Goal: Information Seeking & Learning: Learn about a topic

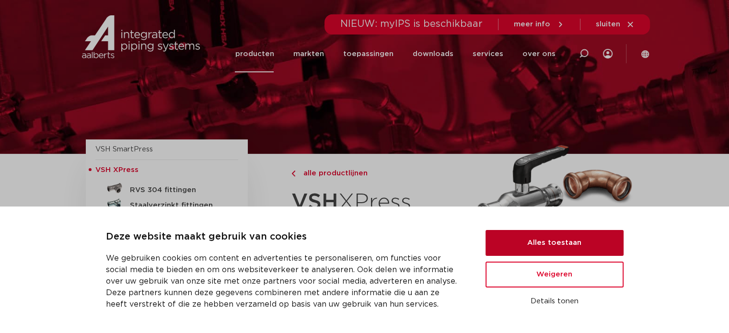
click at [530, 239] on button "Alles toestaan" at bounding box center [554, 243] width 138 height 26
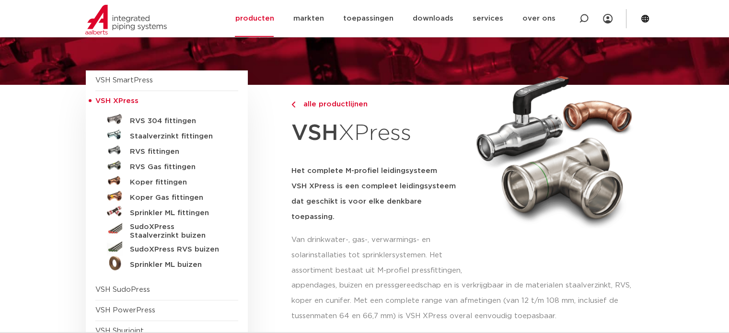
scroll to position [96, 0]
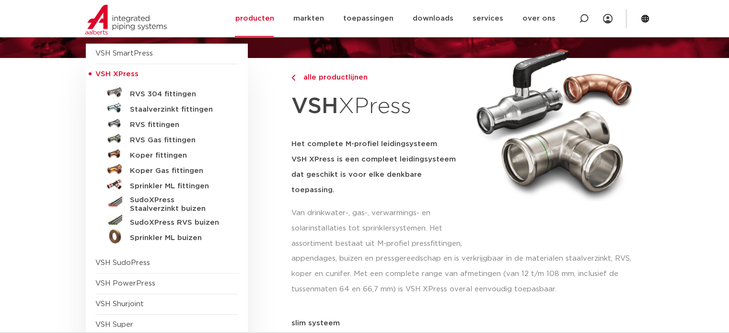
click at [273, 229] on div "VSH SmartPress afsluiters VSH XPress" at bounding box center [180, 231] width 189 height 374
click at [188, 108] on h5 "Staalverzinkt fittingen" at bounding box center [177, 109] width 95 height 9
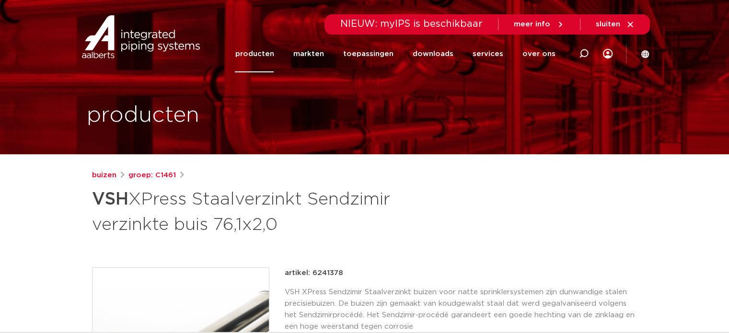
click at [274, 53] on link "producten" at bounding box center [254, 53] width 39 height 37
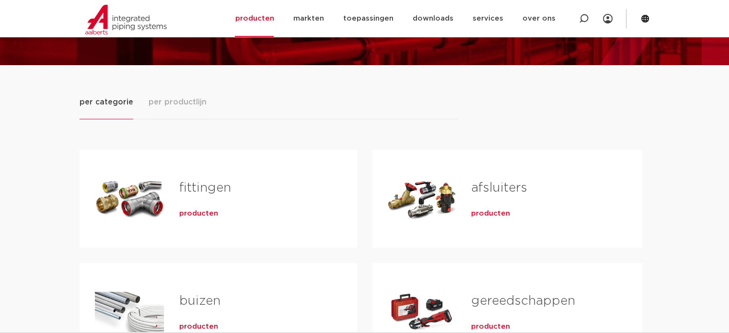
scroll to position [144, 0]
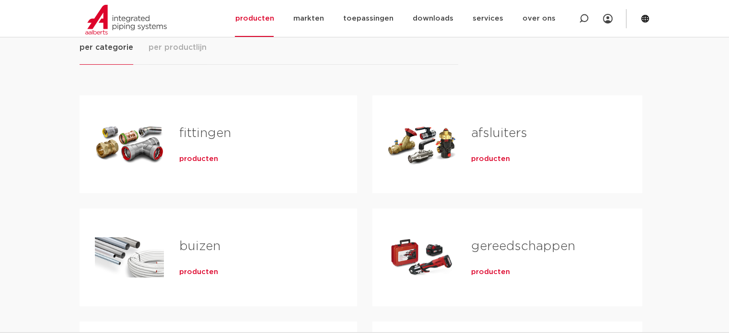
click at [215, 139] on link "fittingen" at bounding box center [205, 133] width 52 height 12
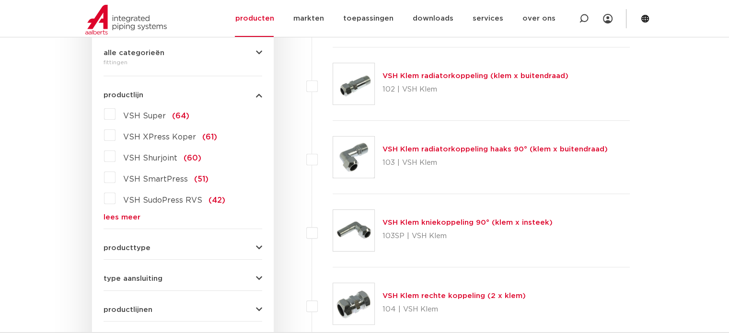
scroll to position [239, 0]
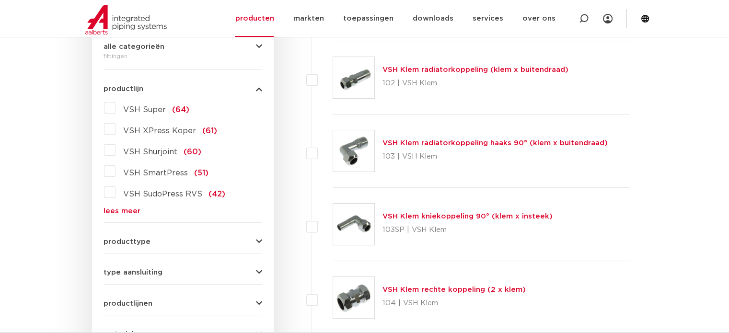
click at [115, 207] on link "lees meer" at bounding box center [182, 210] width 159 height 7
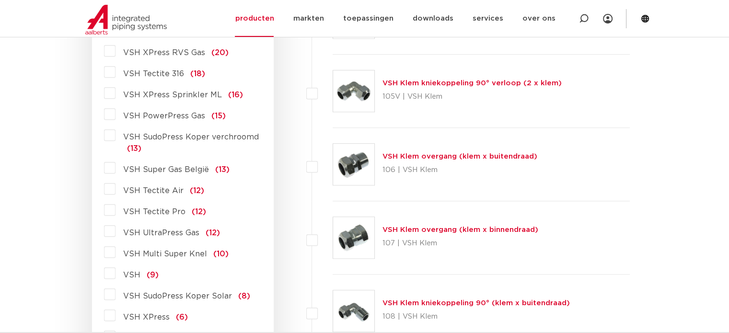
scroll to position [766, 0]
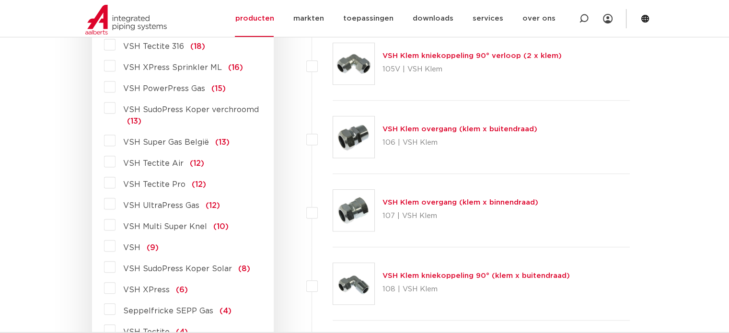
click at [115, 280] on label "VSH XPress (6)" at bounding box center [151, 287] width 72 height 15
click at [0, 0] on input "VSH XPress (6)" at bounding box center [0, 0] width 0 height 0
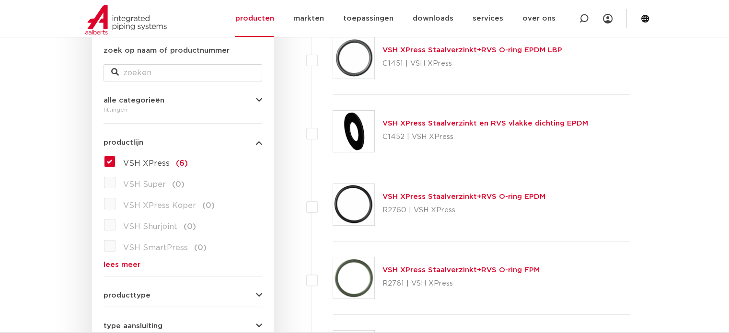
scroll to position [181, 0]
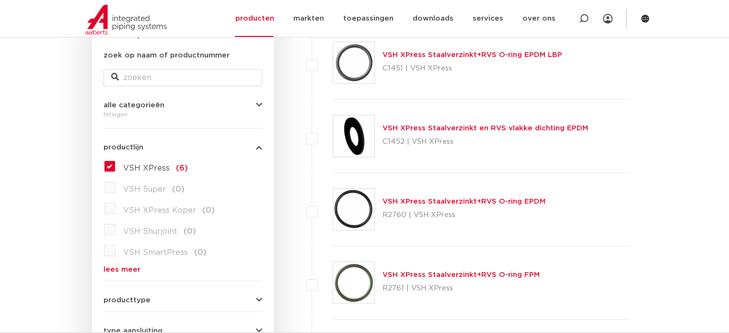
click at [115, 159] on label "VSH XPress (6)" at bounding box center [151, 166] width 72 height 15
click at [0, 0] on input "VSH XPress (6)" at bounding box center [0, 0] width 0 height 0
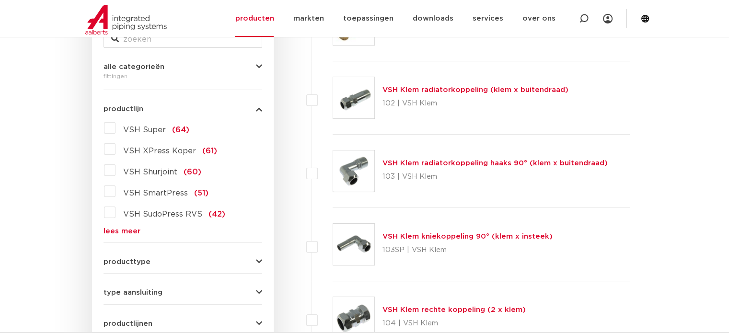
scroll to position [211, 0]
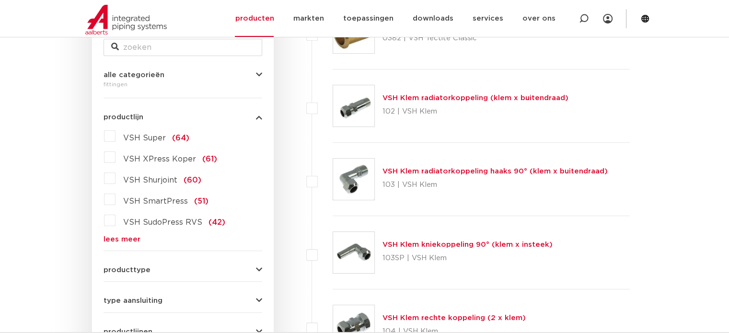
click at [107, 266] on span "producttype" at bounding box center [126, 269] width 47 height 7
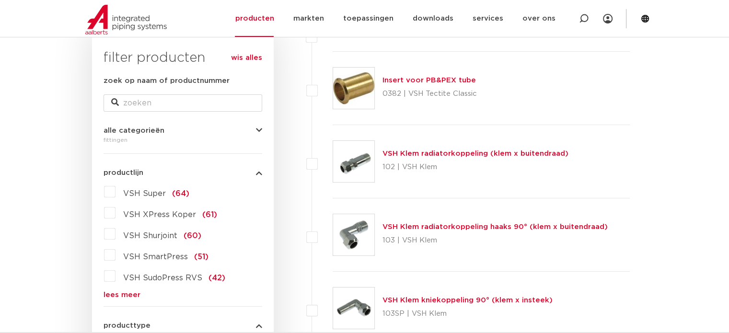
scroll to position [115, 0]
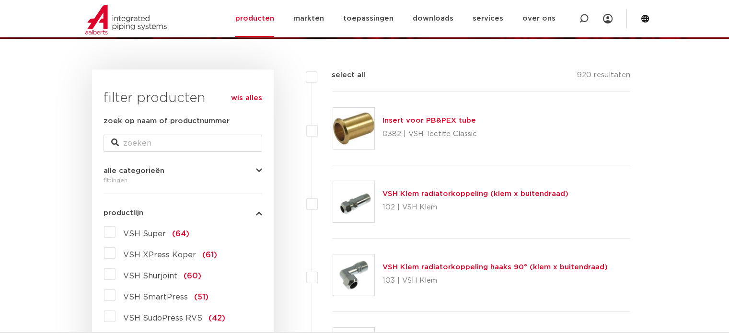
click at [130, 331] on link "lees meer" at bounding box center [182, 334] width 159 height 7
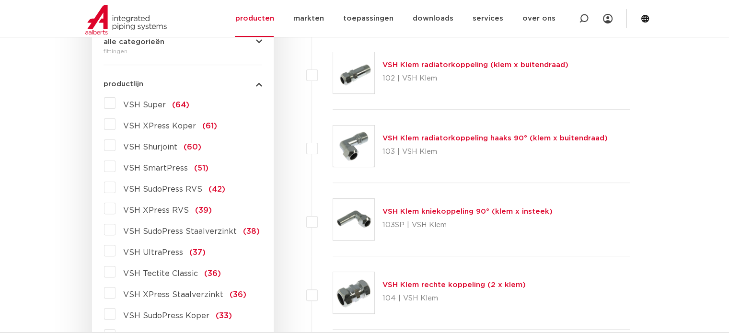
scroll to position [259, 0]
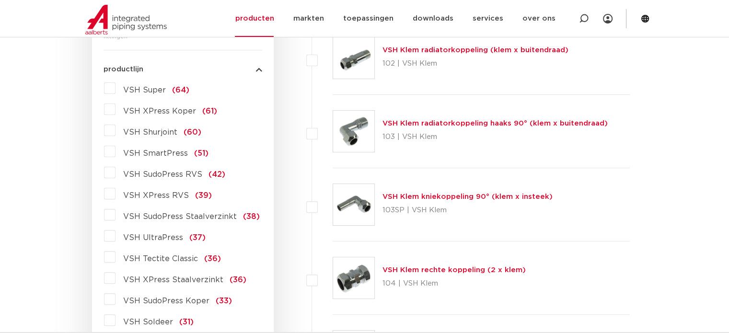
click at [150, 149] on span "VSH SmartPress" at bounding box center [155, 153] width 65 height 8
click at [0, 0] on input "VSH SmartPress (51)" at bounding box center [0, 0] width 0 height 0
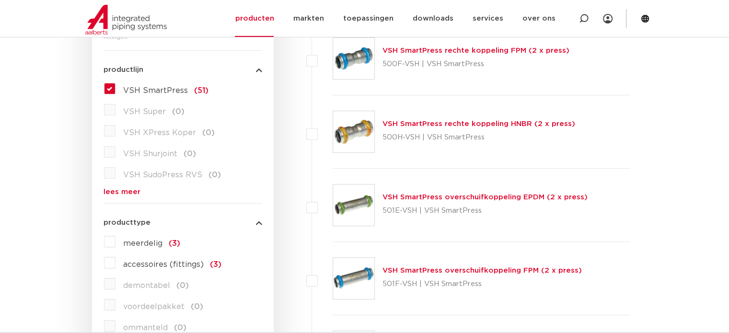
click at [115, 81] on label "VSH SmartPress (51)" at bounding box center [161, 88] width 93 height 15
click at [0, 0] on input "VSH SmartPress (51)" at bounding box center [0, 0] width 0 height 0
